Goal: Task Accomplishment & Management: Manage account settings

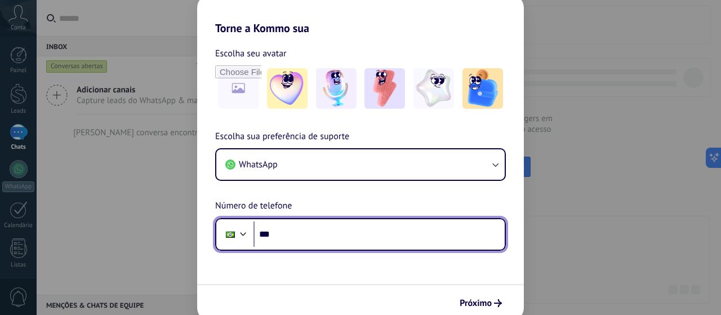
click at [316, 231] on input "***" at bounding box center [378, 234] width 251 height 26
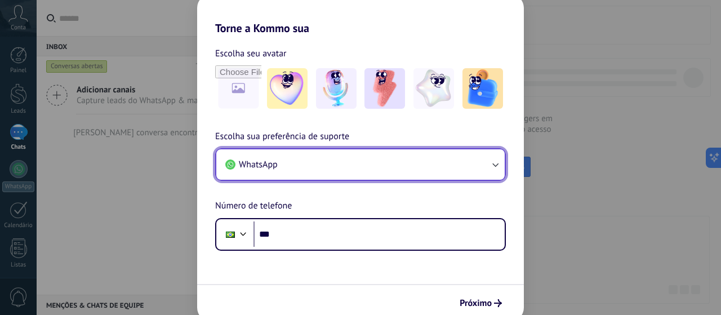
click at [378, 168] on button "WhatsApp" at bounding box center [360, 164] width 288 height 30
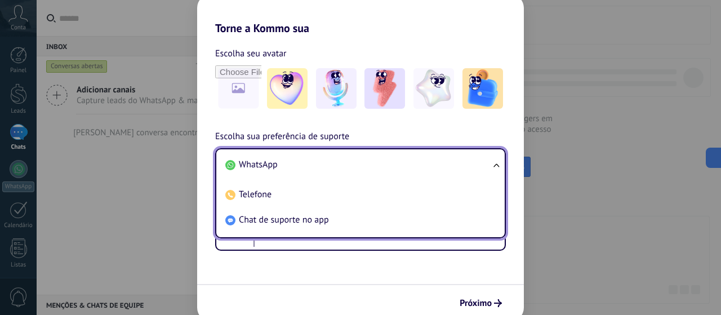
click at [378, 168] on li "WhatsApp" at bounding box center [358, 164] width 275 height 25
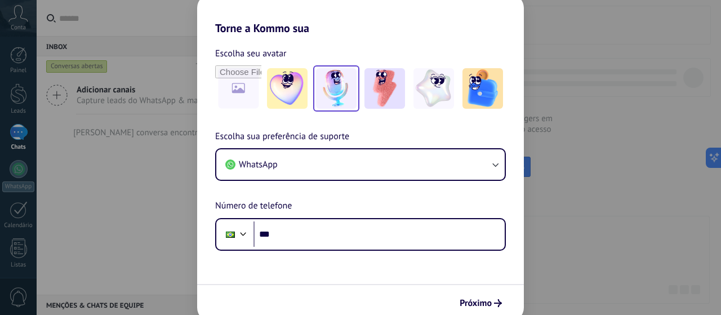
click at [342, 99] on img at bounding box center [336, 88] width 41 height 41
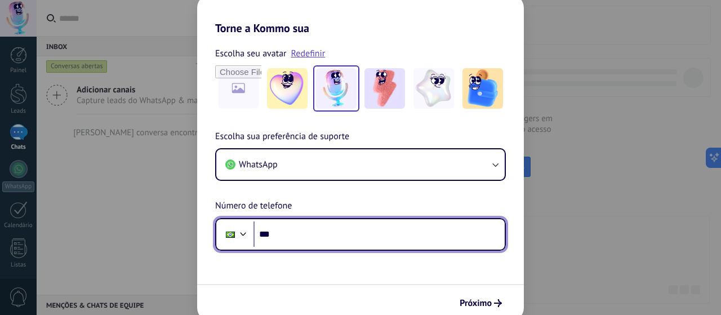
click at [309, 238] on input "***" at bounding box center [378, 234] width 251 height 26
type input "**********"
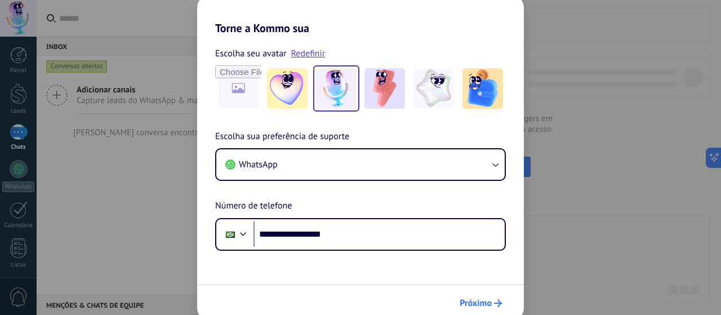
click at [483, 299] on span "Próximo" at bounding box center [475, 303] width 32 height 8
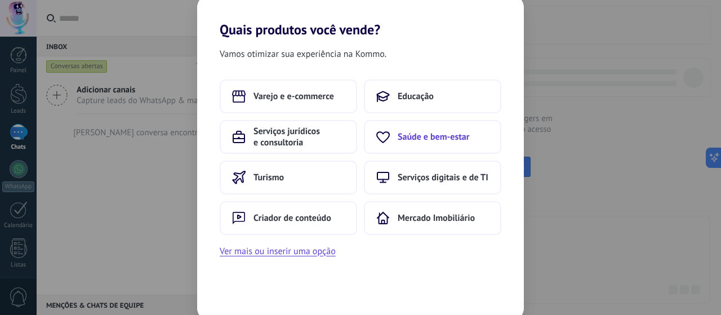
click at [405, 138] on span "Saúde e bem-estar" at bounding box center [434, 136] width 72 height 11
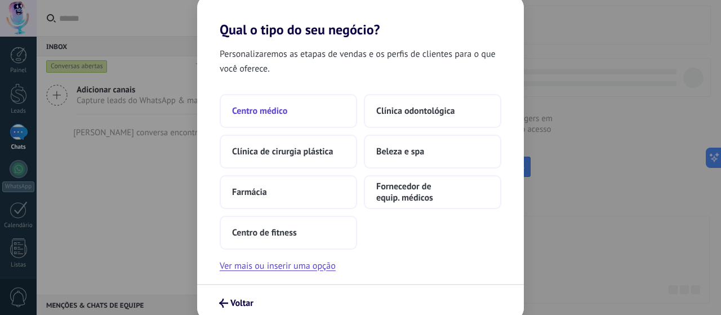
click at [278, 112] on span "Centro médico" at bounding box center [259, 110] width 55 height 11
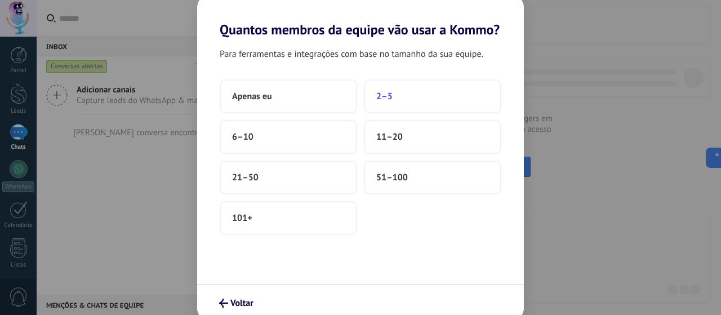
click at [380, 97] on span "2–5" at bounding box center [384, 96] width 16 height 11
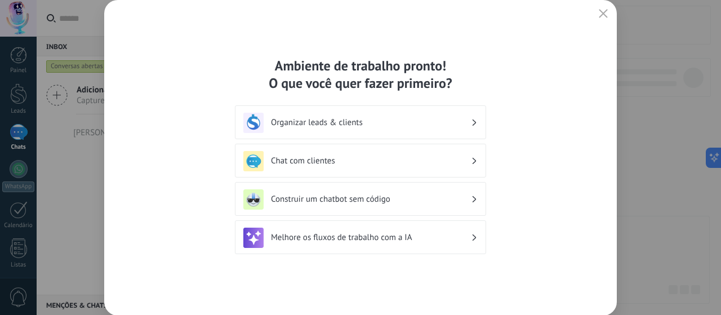
click at [599, 19] on span "button" at bounding box center [603, 14] width 9 height 10
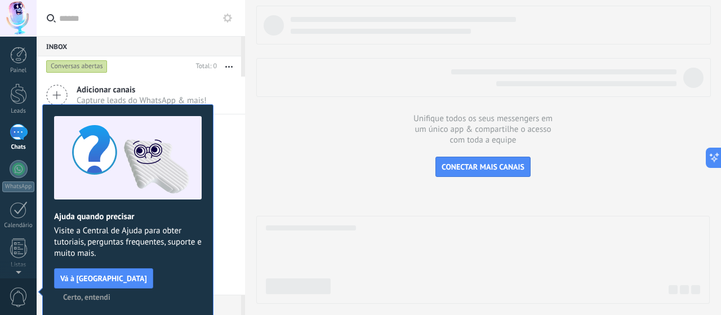
click at [110, 293] on span "Certo, entendi" at bounding box center [86, 297] width 47 height 8
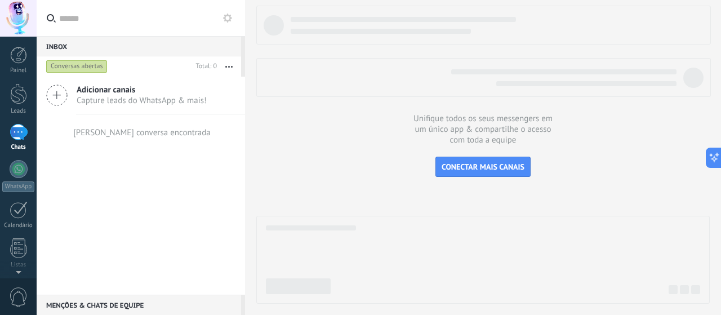
click at [59, 93] on icon at bounding box center [56, 94] width 21 height 21
click at [14, 166] on div at bounding box center [19, 169] width 18 height 18
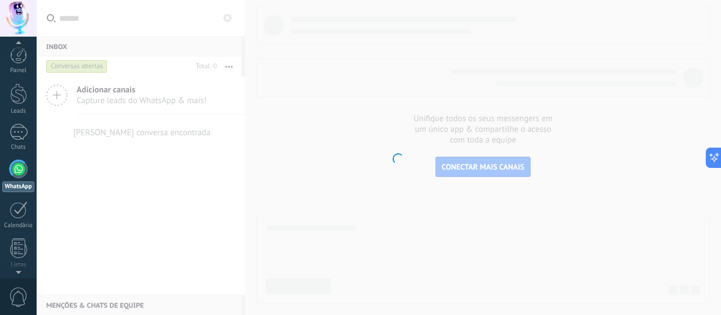
scroll to position [32, 0]
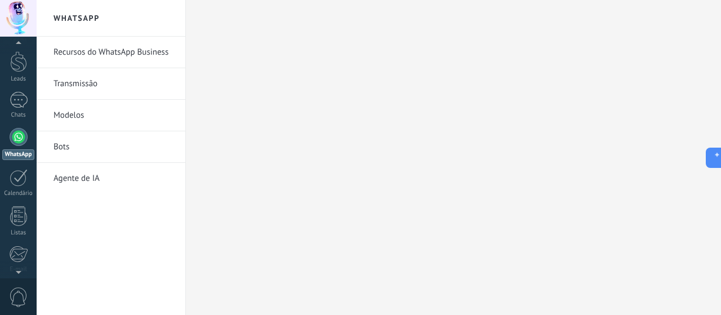
click at [110, 56] on link "Recursos do WhatsApp Business" at bounding box center [113, 53] width 120 height 32
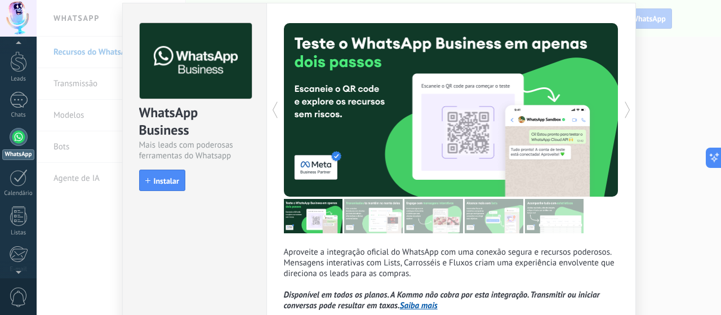
scroll to position [33, 0]
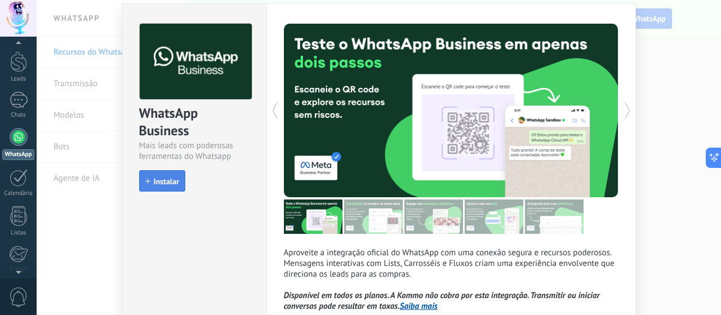
click at [154, 178] on span "Instalar" at bounding box center [166, 181] width 25 height 8
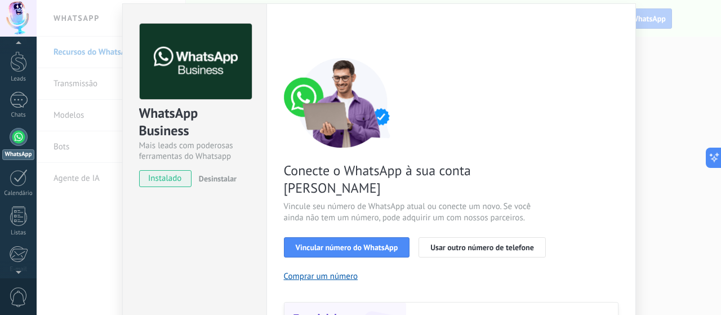
scroll to position [146, 0]
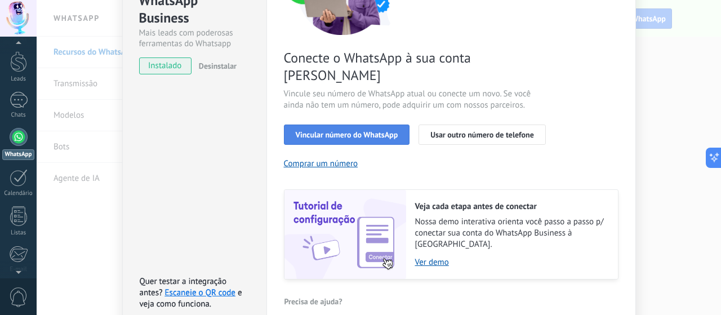
click at [334, 131] on span "Vincular número do WhatsApp" at bounding box center [347, 135] width 102 height 8
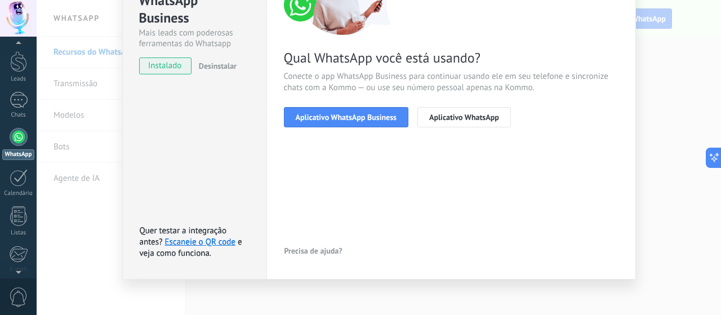
scroll to position [33, 0]
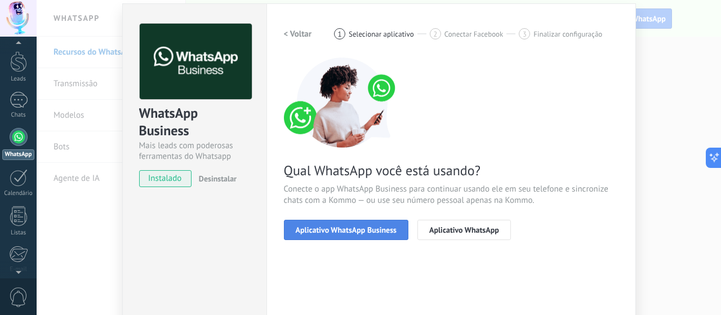
click at [338, 230] on span "Aplicativo WhatsApp Business" at bounding box center [346, 230] width 101 height 8
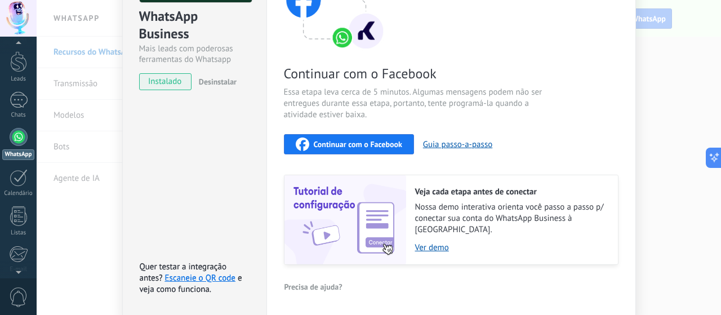
scroll to position [163, 0]
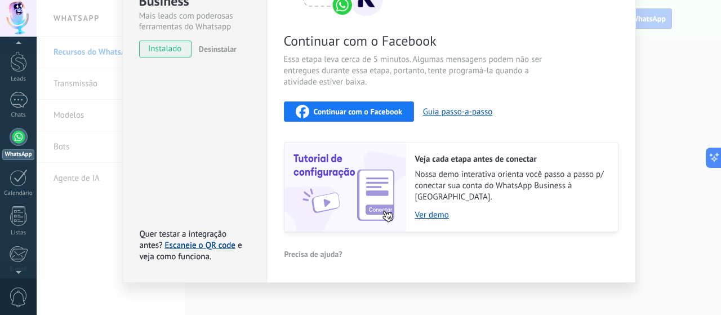
click at [220, 240] on link "Escaneie o QR code" at bounding box center [200, 245] width 70 height 11
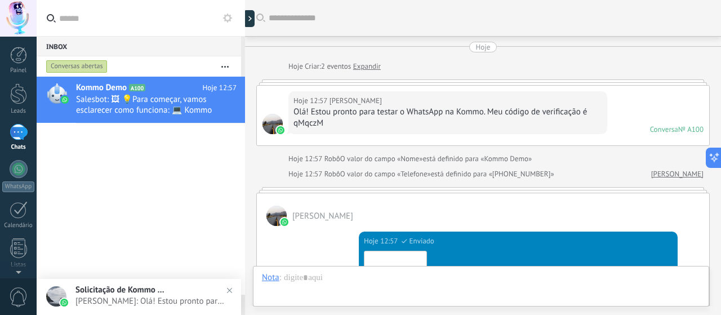
scroll to position [428, 0]
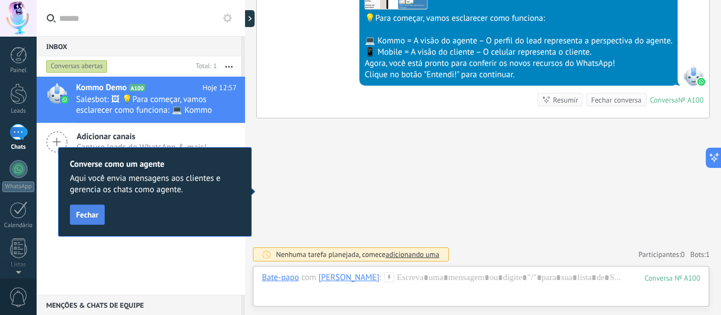
click at [91, 213] on span "Fechar" at bounding box center [87, 215] width 23 height 8
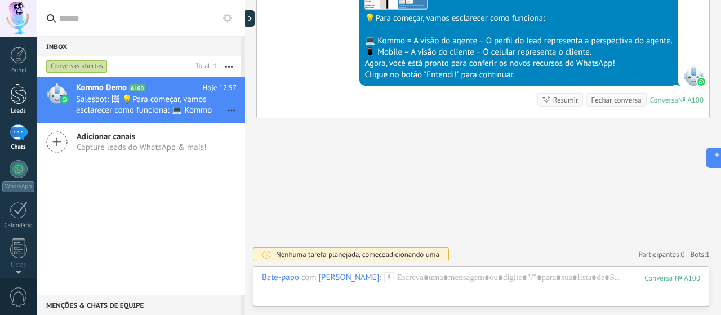
click at [20, 90] on div at bounding box center [18, 93] width 17 height 21
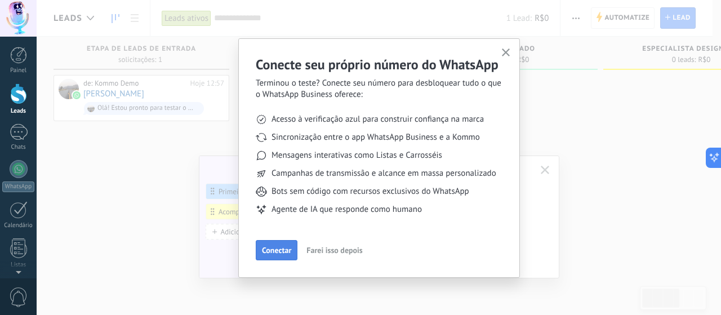
click at [283, 254] on span "Conectar" at bounding box center [276, 250] width 29 height 8
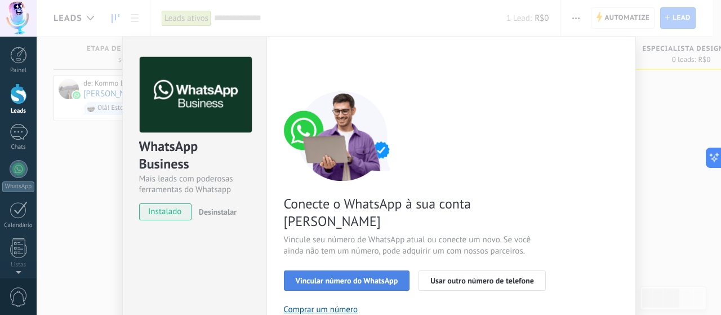
click at [329, 276] on span "Vincular número do WhatsApp" at bounding box center [347, 280] width 102 height 8
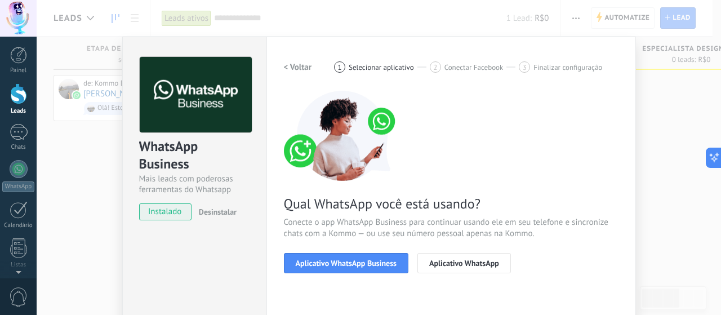
click at [633, 135] on div "WhatsApp Business Mais leads com poderosas ferramentas do Whatsapp instalado De…" at bounding box center [379, 157] width 684 height 315
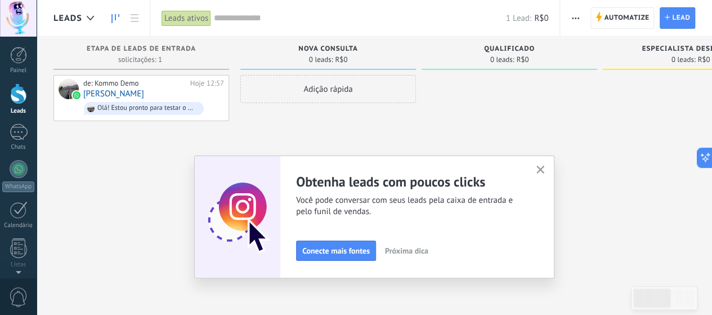
click at [546, 165] on button "button" at bounding box center [541, 170] width 14 height 15
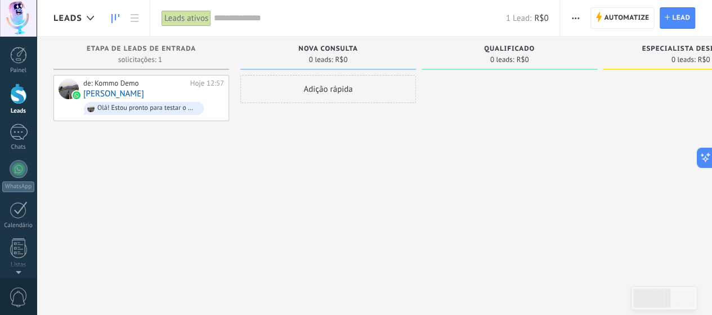
click at [142, 186] on div "de: Kommo Demo Hoje 12:57 Renato Furini Olá! Estou pronto para testar o WhatsAp…" at bounding box center [141, 159] width 176 height 168
click at [150, 93] on div "de: Kommo Demo Hoje 12:57 Renato Furini Olá! Estou pronto para testar o WhatsAp…" at bounding box center [153, 98] width 141 height 38
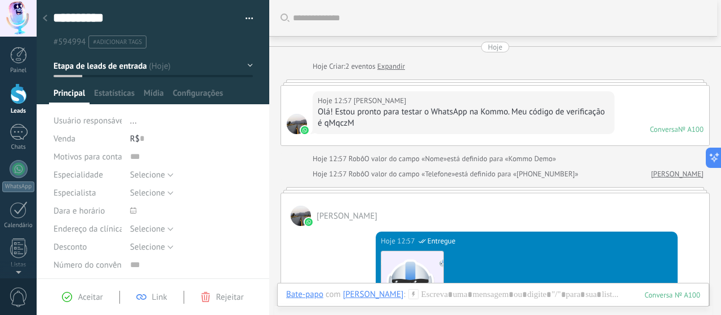
click at [47, 21] on use at bounding box center [45, 18] width 5 height 7
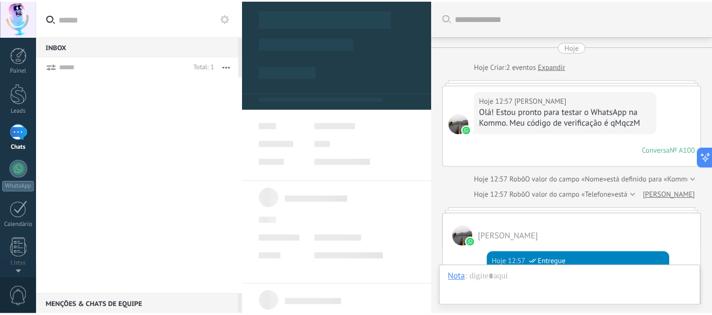
scroll to position [494, 0]
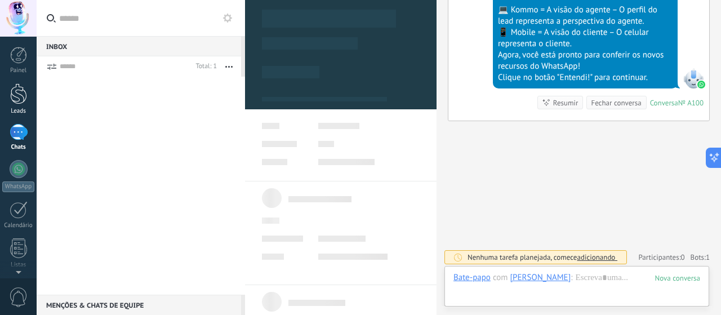
click at [15, 92] on div at bounding box center [18, 93] width 17 height 21
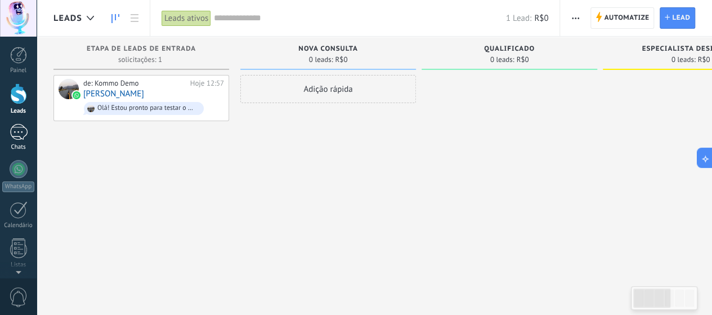
click at [11, 126] on div "1" at bounding box center [19, 132] width 18 height 16
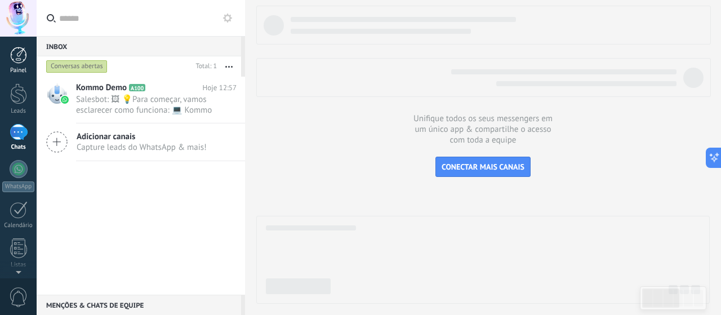
click at [16, 57] on div at bounding box center [18, 55] width 17 height 17
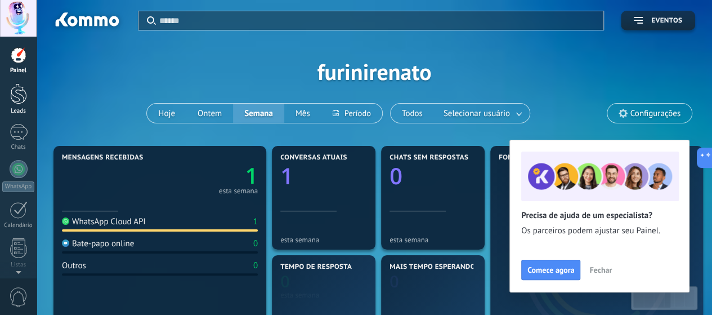
click at [23, 85] on div at bounding box center [18, 93] width 17 height 21
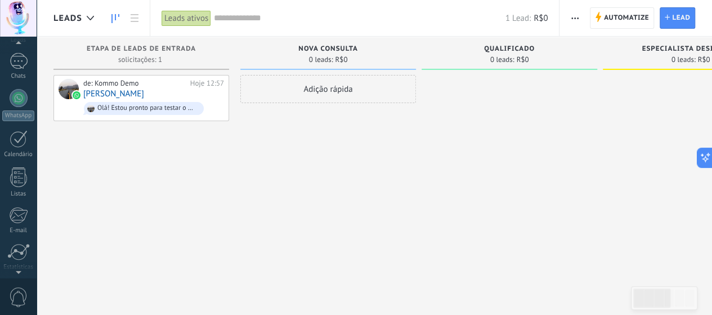
scroll to position [153, 0]
click at [19, 217] on link "Configurações" at bounding box center [18, 213] width 37 height 30
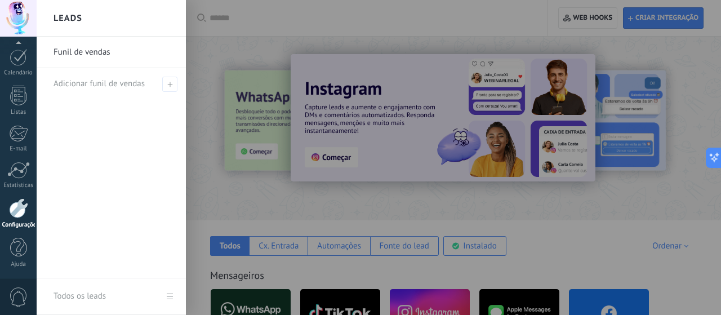
click at [162, 299] on link "Todos os leads" at bounding box center [111, 296] width 149 height 37
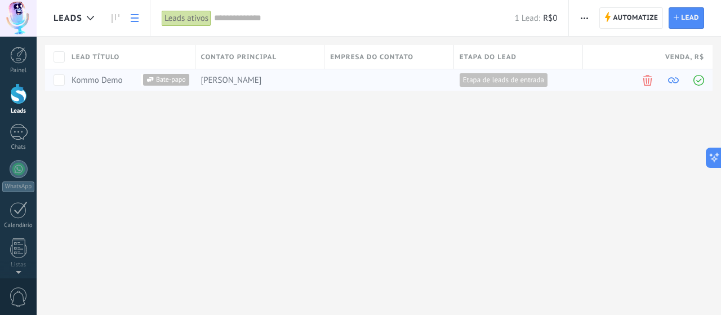
click at [699, 80] on span at bounding box center [698, 80] width 11 height 11
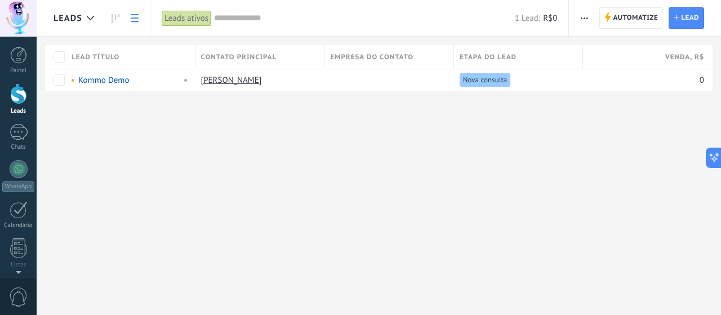
click at [16, 100] on div at bounding box center [18, 93] width 17 height 21
click at [112, 21] on use at bounding box center [115, 18] width 8 height 9
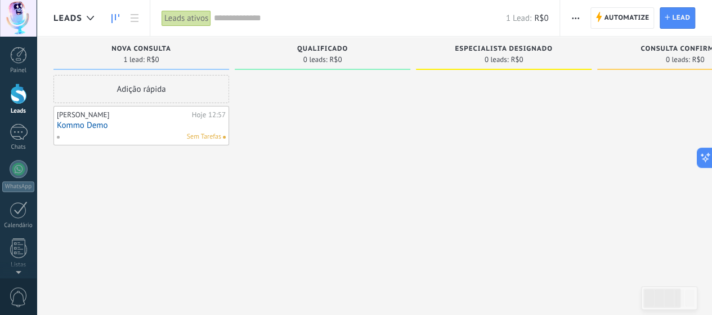
click at [140, 117] on div "[PERSON_NAME]" at bounding box center [123, 114] width 132 height 9
click at [141, 132] on div "Sem Tarefas" at bounding box center [138, 137] width 165 height 10
click at [90, 121] on link "Kommo Demo" at bounding box center [141, 125] width 169 height 10
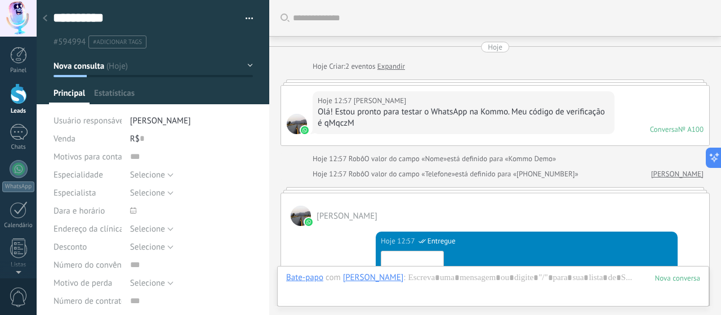
scroll to position [462, 0]
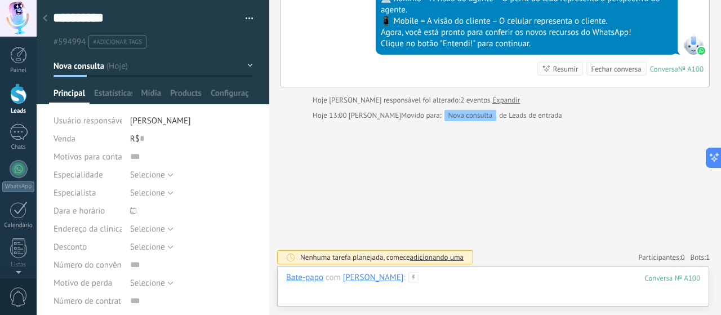
click at [453, 272] on div at bounding box center [493, 289] width 414 height 34
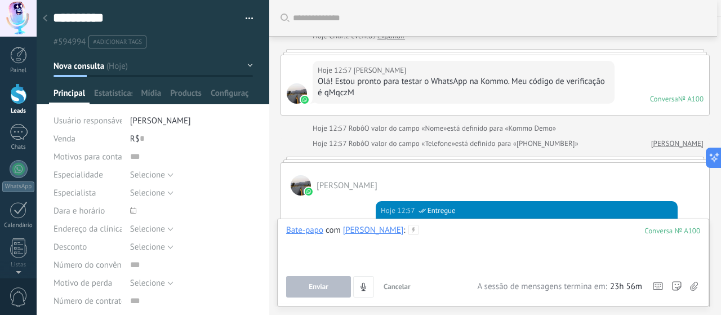
scroll to position [0, 0]
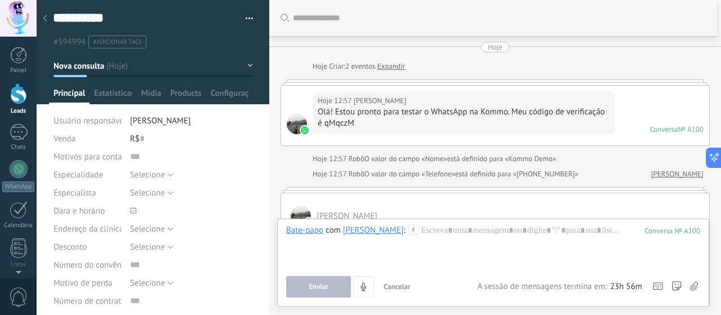
click at [51, 22] on div at bounding box center [45, 19] width 16 height 22
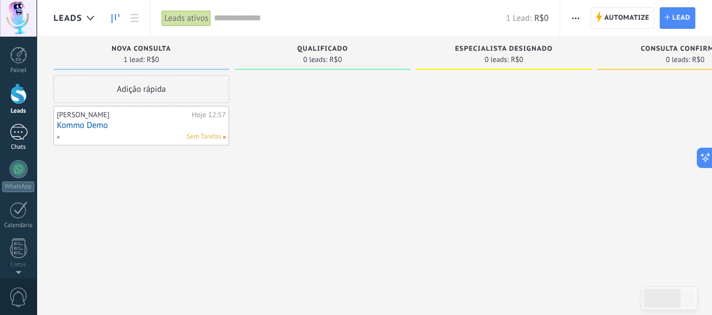
click at [16, 134] on div at bounding box center [19, 132] width 18 height 16
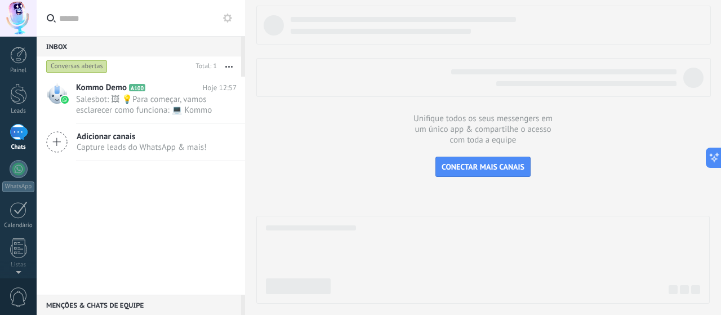
click at [56, 143] on icon at bounding box center [56, 141] width 21 height 21
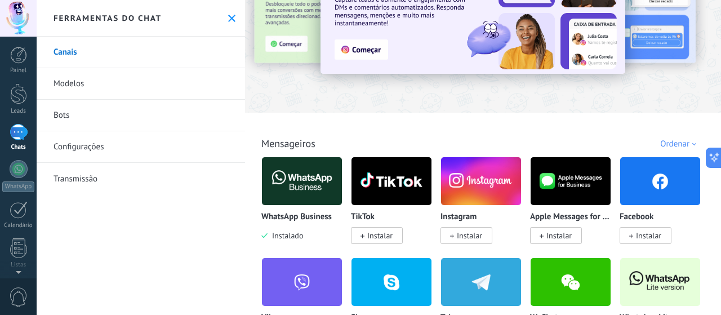
scroll to position [113, 0]
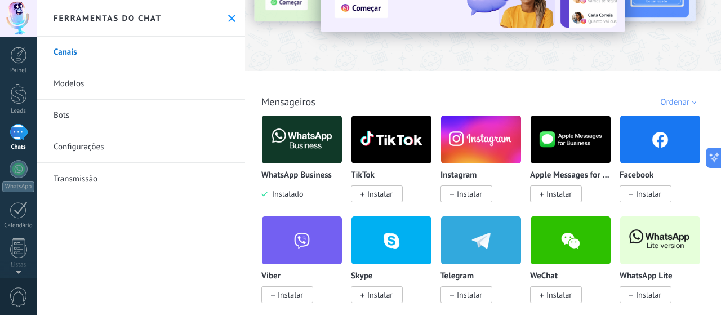
click at [286, 155] on img at bounding box center [302, 139] width 80 height 55
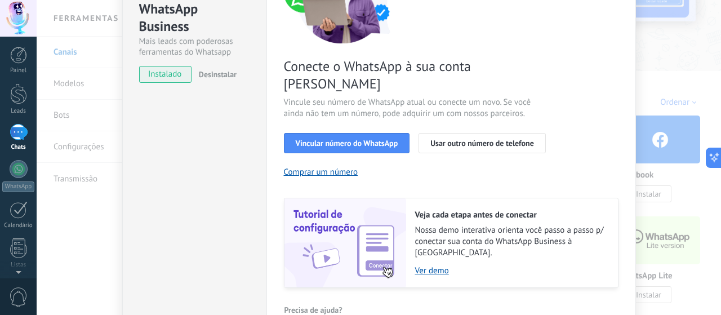
scroll to position [119, 0]
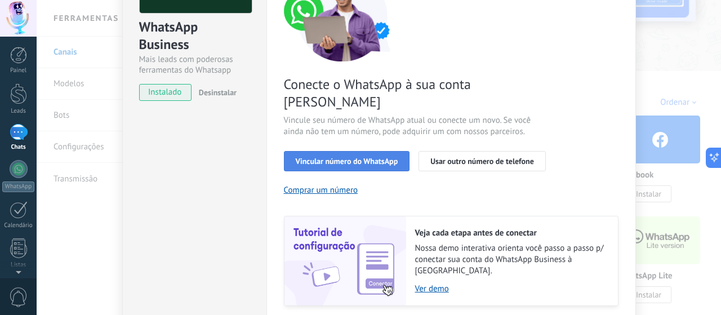
click at [349, 157] on span "Vincular número do WhatsApp" at bounding box center [347, 161] width 102 height 8
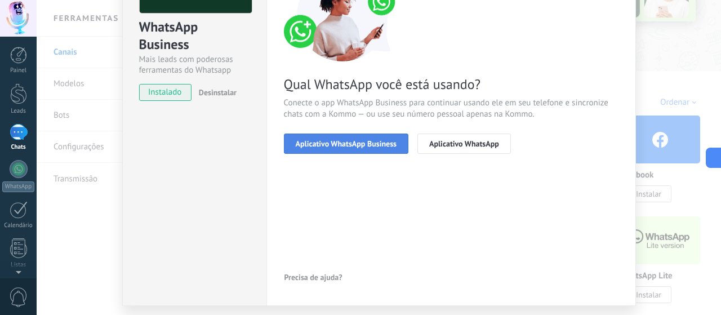
click at [352, 146] on span "Aplicativo WhatsApp Business" at bounding box center [346, 144] width 101 height 8
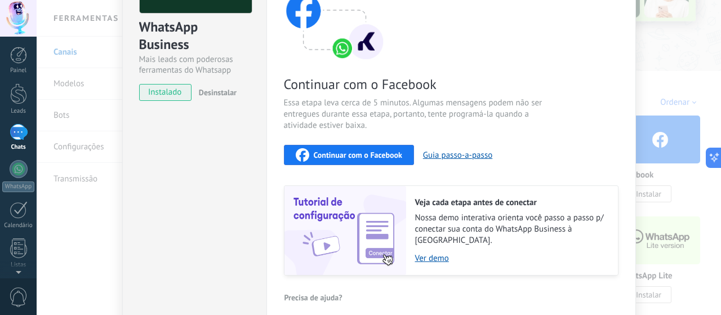
click at [357, 153] on span "Continuar com o Facebook" at bounding box center [358, 155] width 88 height 8
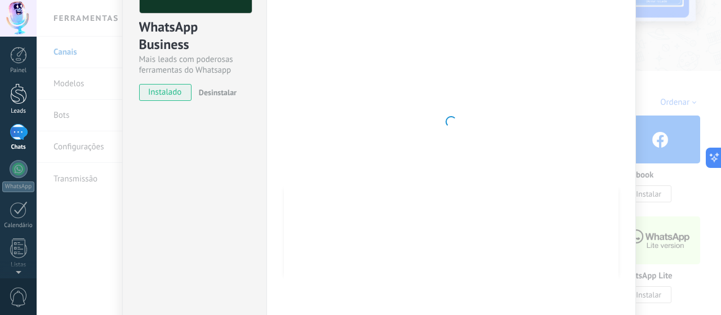
click at [20, 96] on div at bounding box center [18, 93] width 17 height 21
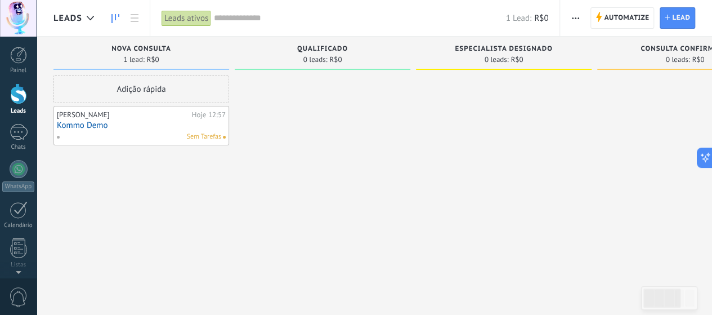
click at [574, 21] on span "button" at bounding box center [575, 17] width 7 height 21
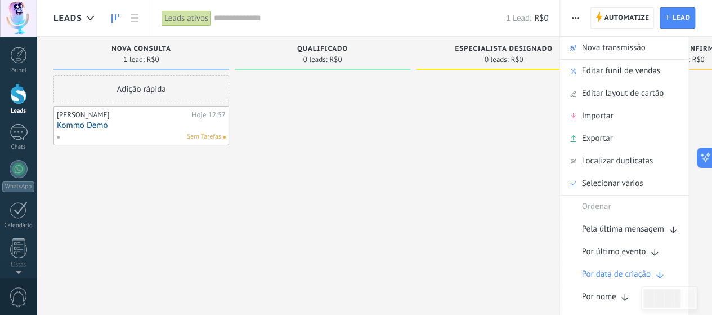
click at [574, 21] on span "button" at bounding box center [575, 17] width 7 height 21
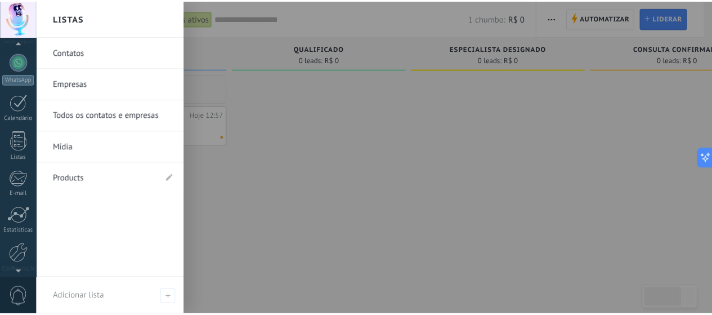
scroll to position [153, 0]
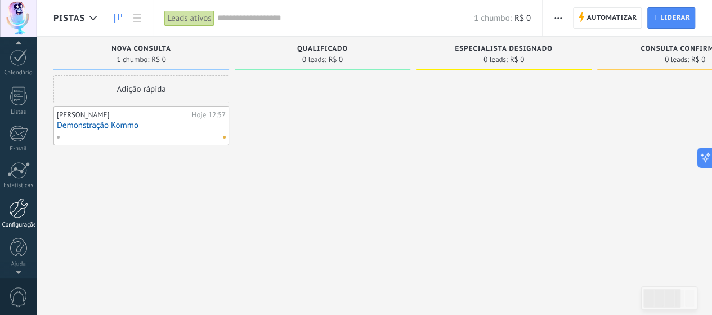
click at [21, 219] on link "Configurações" at bounding box center [18, 213] width 37 height 30
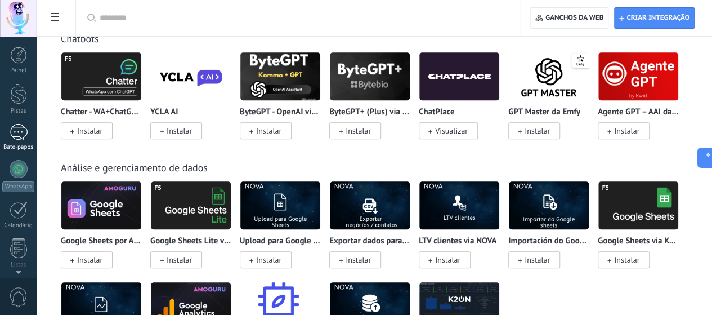
click at [17, 135] on div at bounding box center [19, 132] width 18 height 16
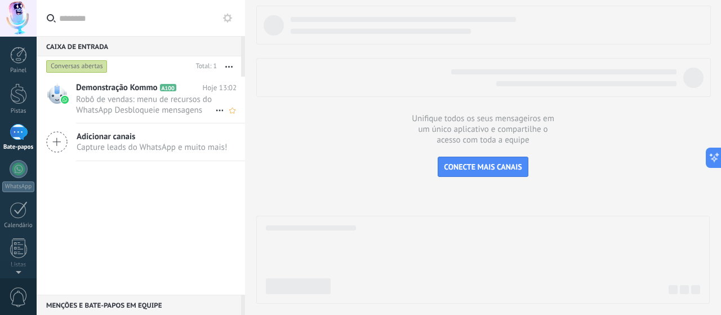
click at [111, 90] on font "Demonstração Kommo" at bounding box center [117, 87] width 82 height 11
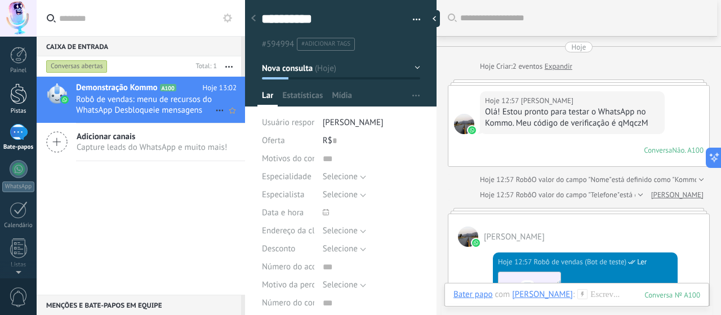
click at [13, 95] on div at bounding box center [18, 93] width 17 height 21
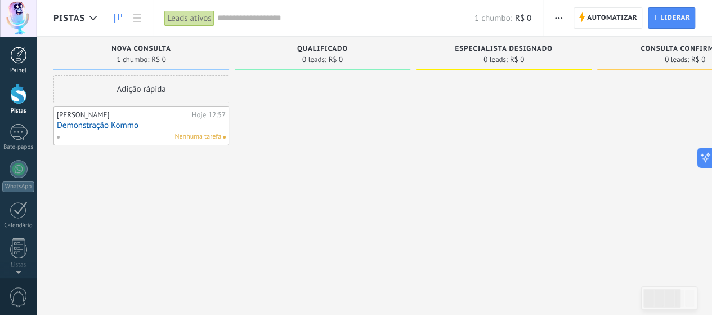
click at [23, 56] on div at bounding box center [18, 55] width 17 height 17
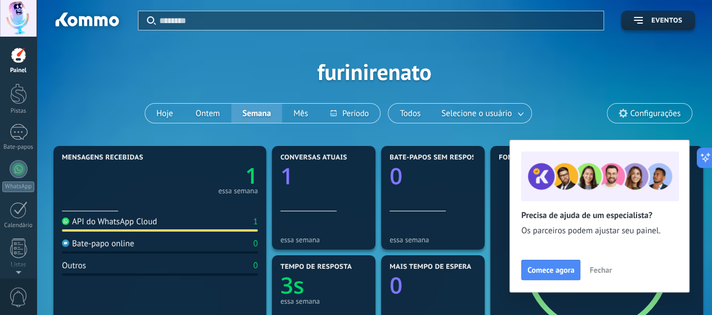
click at [600, 266] on font "Fechar" at bounding box center [601, 270] width 23 height 10
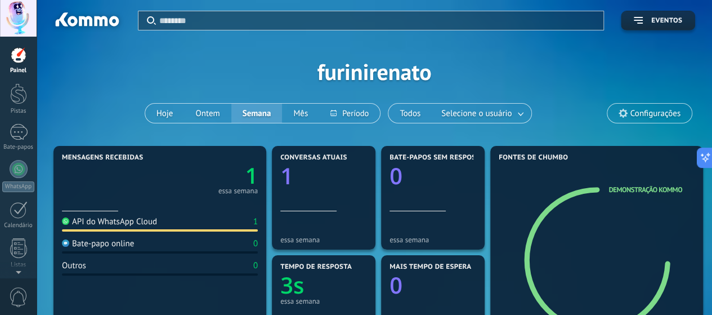
click at [75, 20] on div at bounding box center [86, 21] width 73 height 19
click at [15, 24] on div at bounding box center [18, 18] width 37 height 37
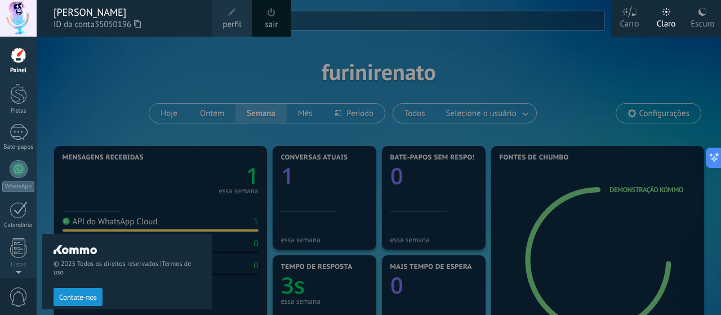
click at [222, 61] on div at bounding box center [397, 157] width 721 height 315
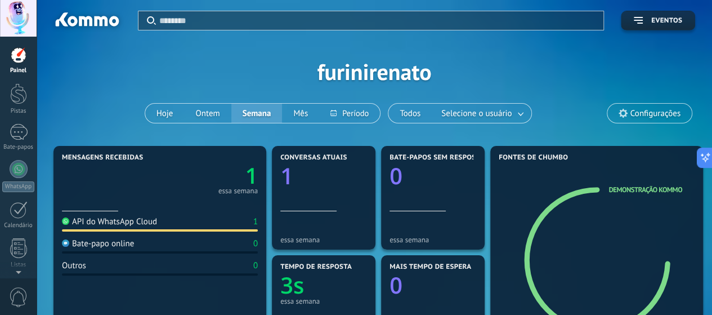
click at [19, 158] on div "Painel Pistas Bate-papos WhatsApp Clientes" at bounding box center [18, 239] width 37 height 385
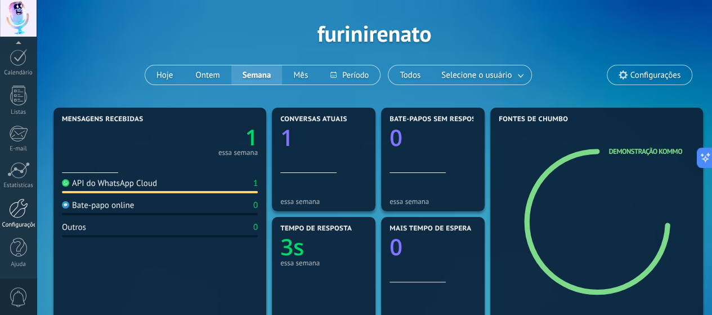
scroll to position [56, 0]
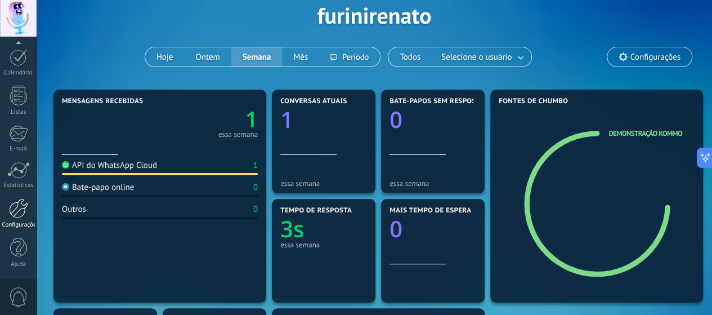
click at [23, 211] on div at bounding box center [18, 208] width 19 height 20
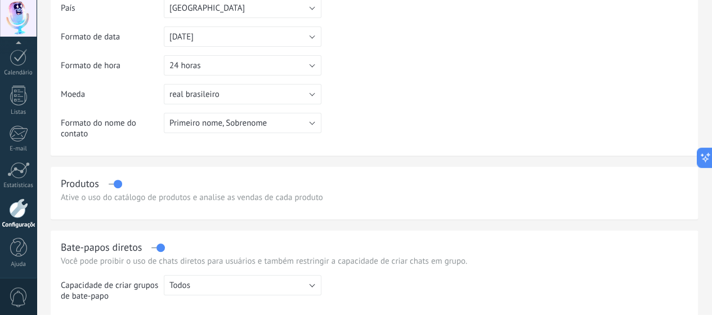
scroll to position [225, 0]
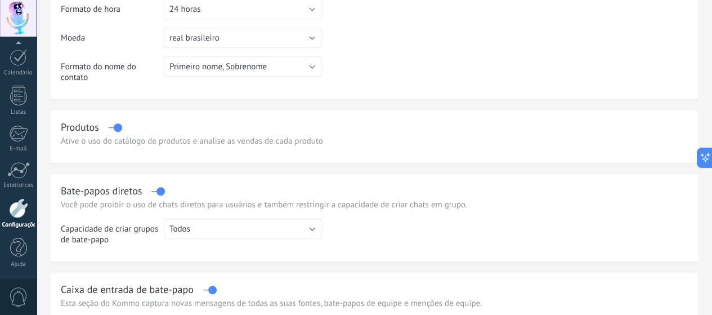
click at [247, 141] on font "Ative o uso do catálogo de produtos e analise as vendas de cada produto" at bounding box center [192, 141] width 262 height 11
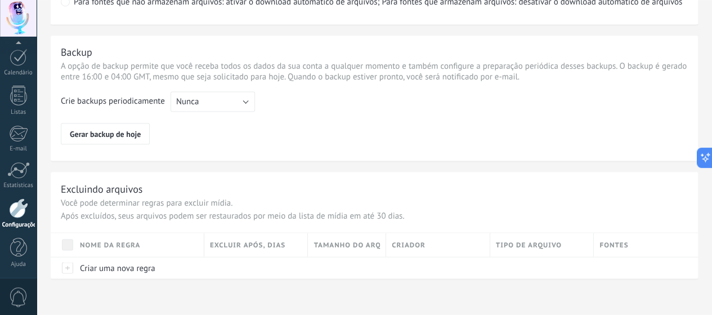
scroll to position [947, 0]
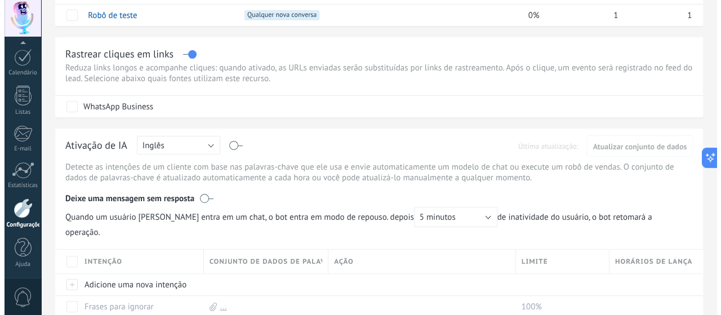
scroll to position [225, 0]
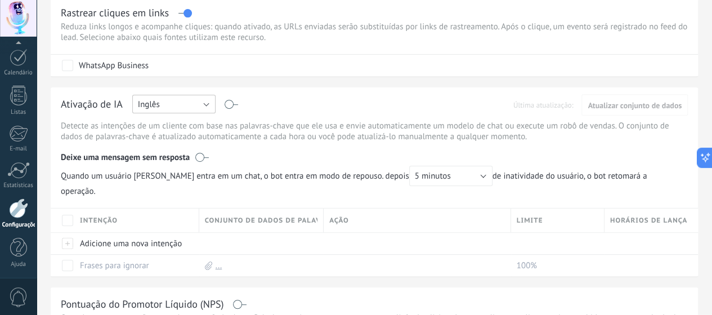
click at [216, 104] on button "Inglês" at bounding box center [173, 104] width 83 height 19
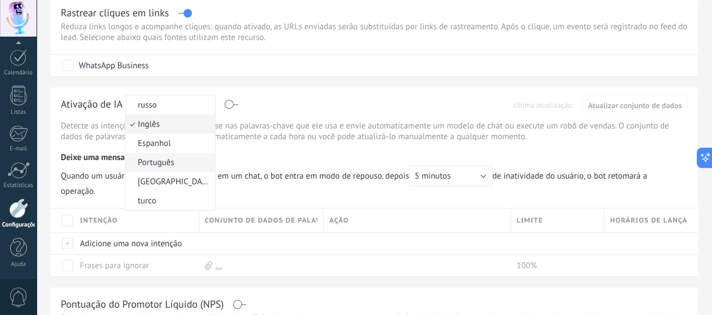
click at [212, 160] on span "Português" at bounding box center [169, 162] width 86 height 11
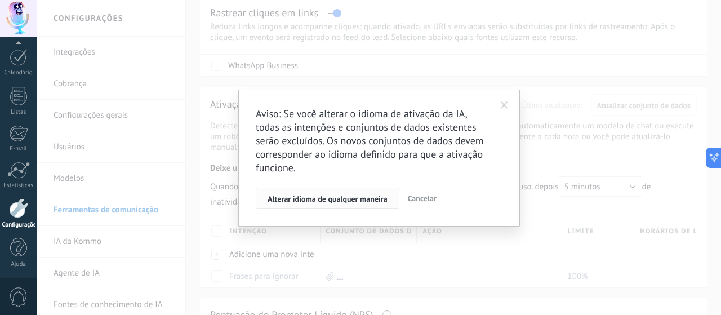
click at [341, 194] on font "Alterar idioma de qualquer maneira" at bounding box center [327, 199] width 120 height 10
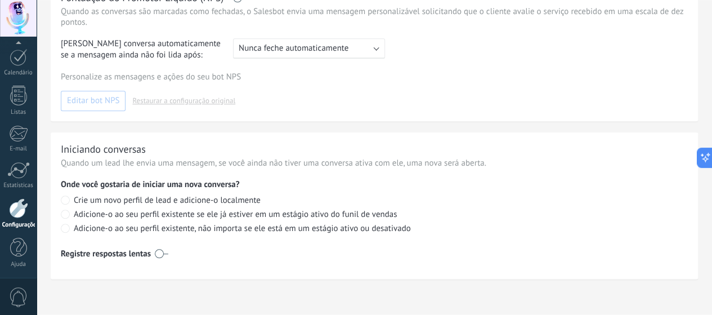
scroll to position [544, 0]
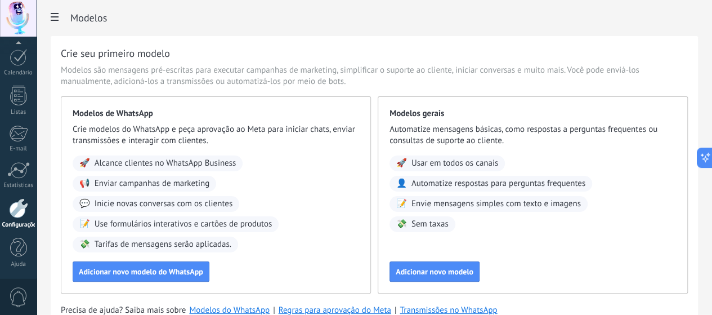
scroll to position [3, 0]
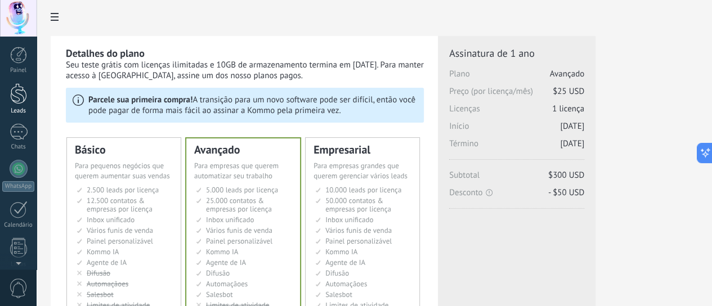
click at [16, 101] on div at bounding box center [18, 93] width 17 height 21
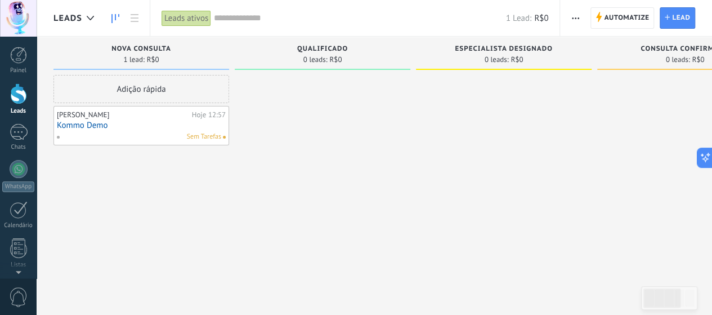
click at [568, 13] on button "button" at bounding box center [576, 17] width 16 height 21
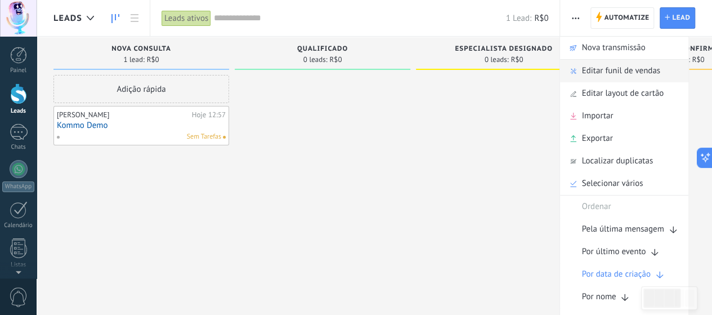
click at [595, 73] on span "Editar funil de vendas" at bounding box center [621, 71] width 78 height 23
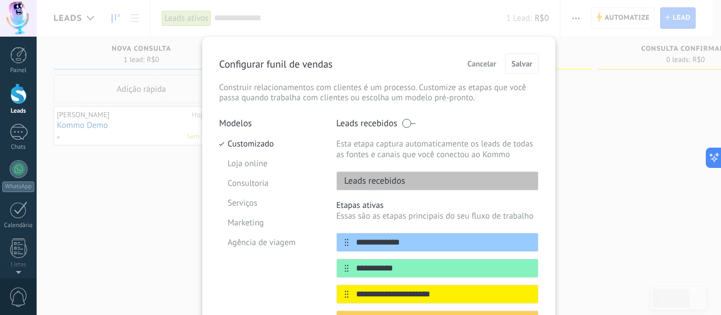
click at [476, 64] on span "Cancelar" at bounding box center [481, 64] width 29 height 8
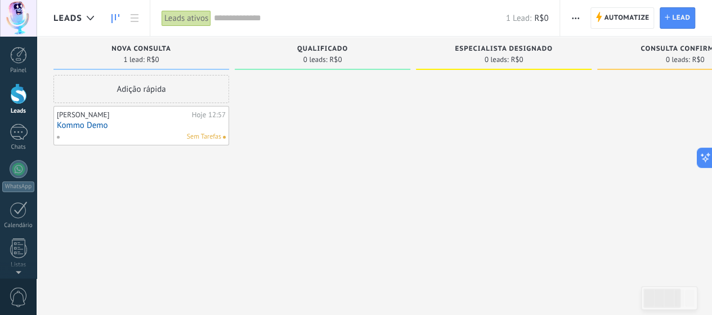
click at [571, 20] on button "button" at bounding box center [576, 17] width 16 height 21
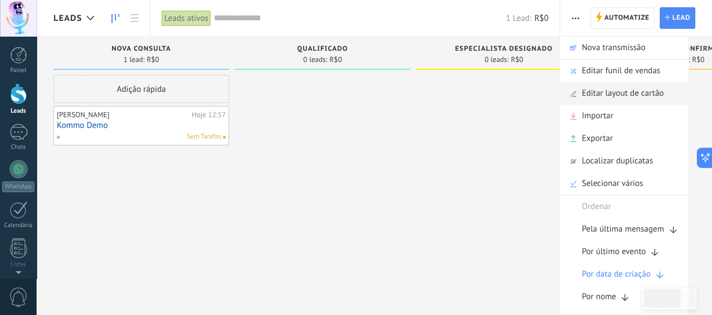
click at [593, 90] on span "Editar layout de cartão" at bounding box center [623, 93] width 82 height 23
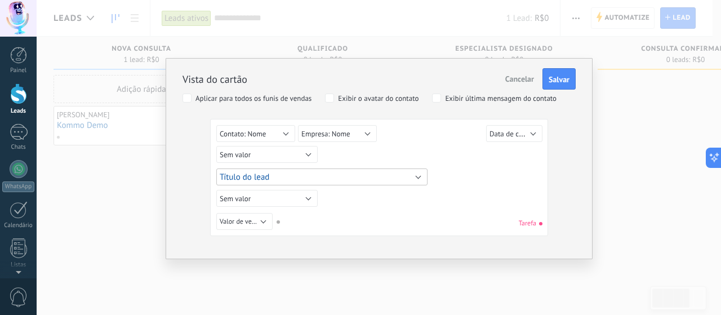
click at [309, 176] on button "Título do lead" at bounding box center [321, 176] width 211 height 17
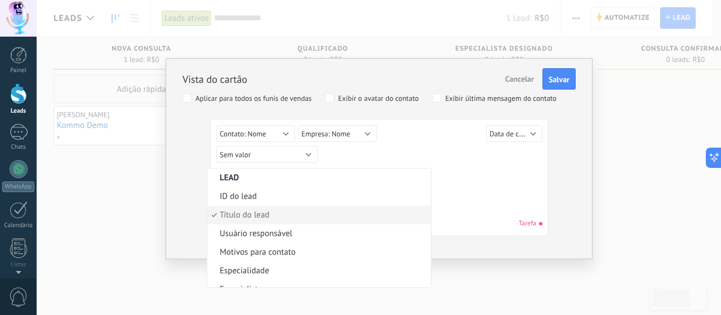
click at [507, 162] on div "Sem valor Lead ID do lead Título do lead Data de criação Valor de venda Usuário…" at bounding box center [380, 156] width 329 height 20
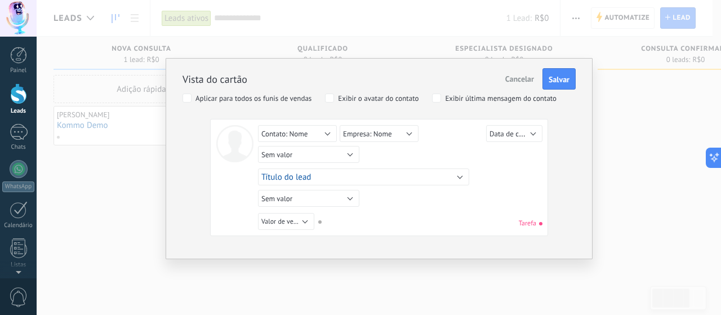
click at [436, 92] on div "Vista do cartão Cancelar Salvar Aplicar para todos os funis de vendas Exibir o …" at bounding box center [378, 145] width 393 height 181
click at [430, 104] on div "Vista do cartão Cancelar Salvar Aplicar para todos os funis de vendas Exibir o …" at bounding box center [378, 145] width 393 height 181
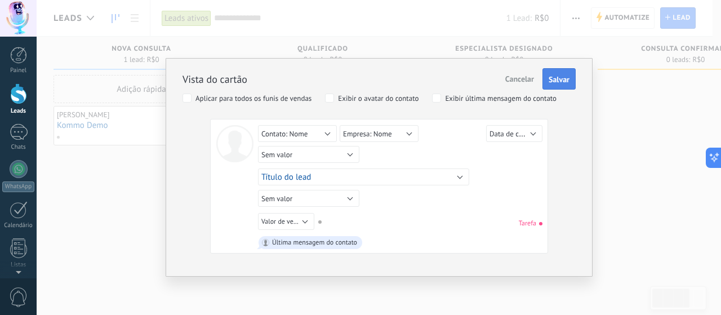
click at [551, 78] on span "Salvar" at bounding box center [558, 79] width 21 height 8
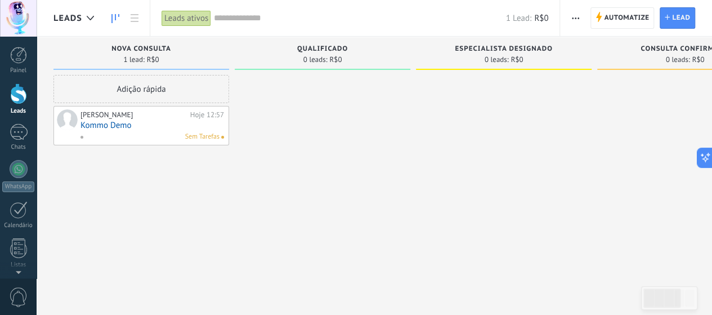
click at [572, 20] on span "button" at bounding box center [575, 17] width 7 height 21
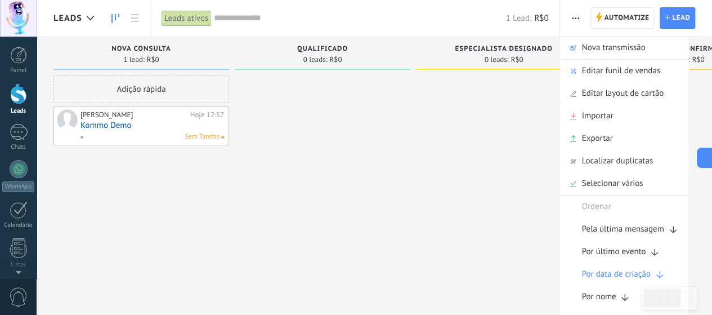
click at [334, 164] on div at bounding box center [323, 159] width 176 height 168
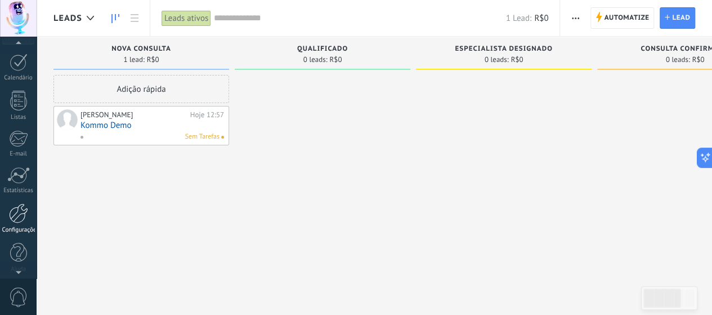
scroll to position [153, 0]
click at [15, 212] on div at bounding box center [18, 208] width 19 height 20
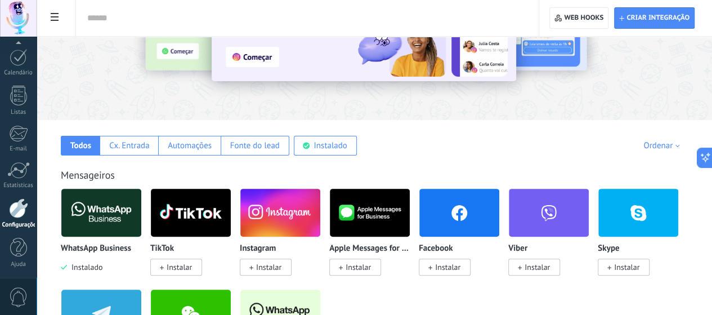
scroll to position [225, 0]
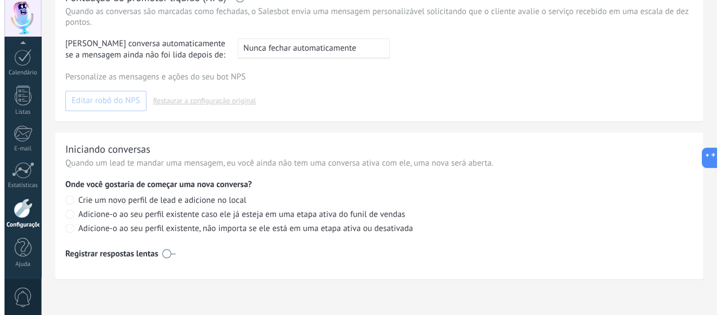
scroll to position [544, 0]
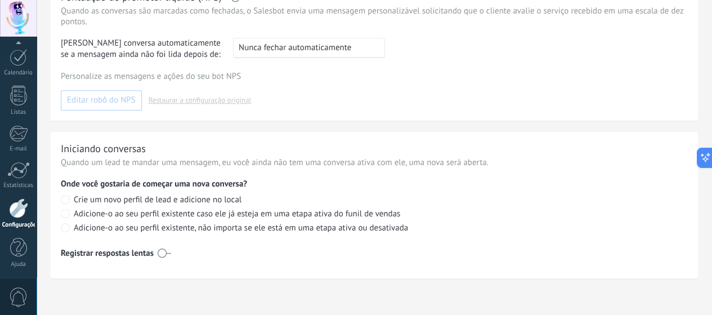
click at [16, 292] on span "0" at bounding box center [18, 297] width 19 height 20
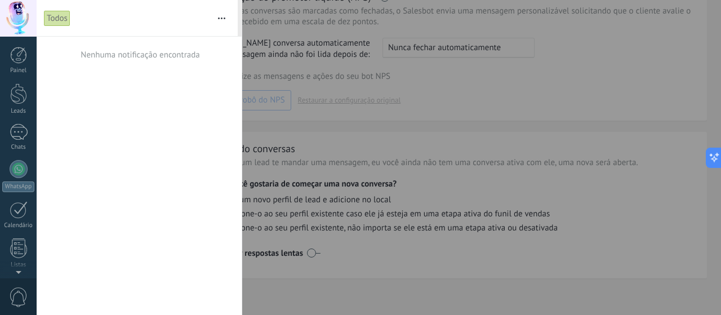
scroll to position [153, 0]
